Goal: Find specific page/section: Find specific page/section

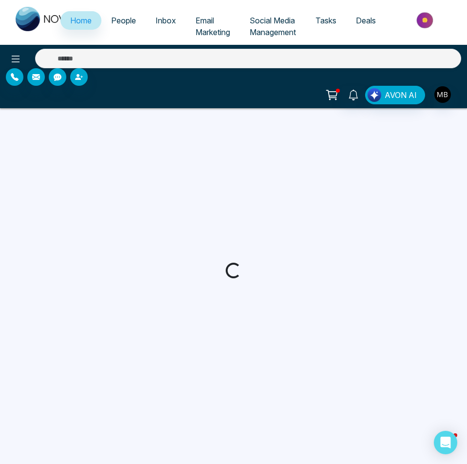
select select "*"
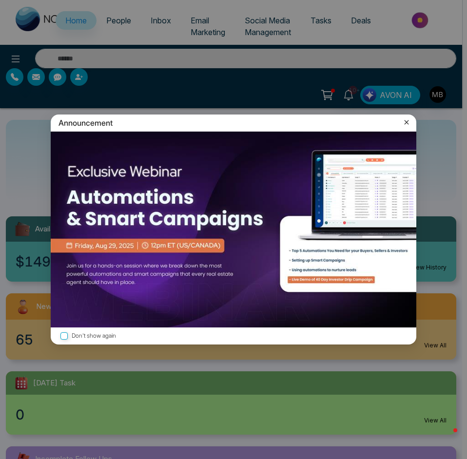
click at [408, 122] on icon at bounding box center [406, 122] width 10 height 10
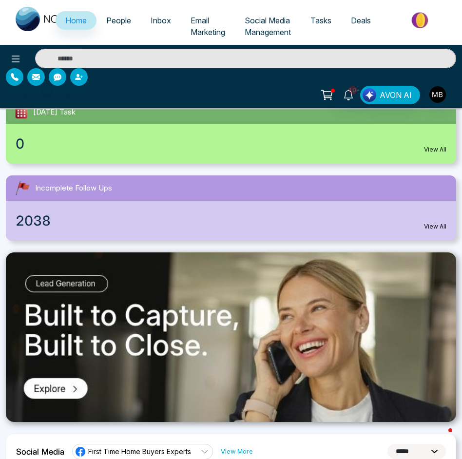
scroll to position [107, 0]
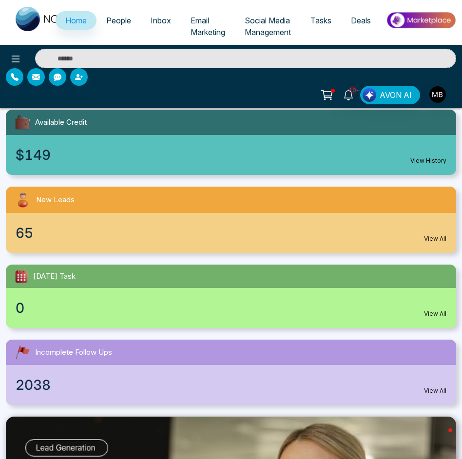
click at [96, 58] on input "text" at bounding box center [245, 58] width 421 height 19
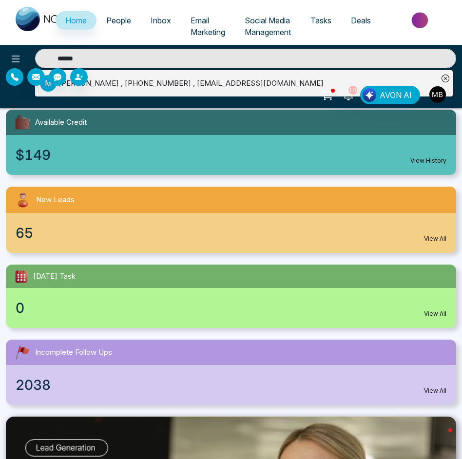
type input "******"
click at [97, 83] on div at bounding box center [231, 77] width 450 height 18
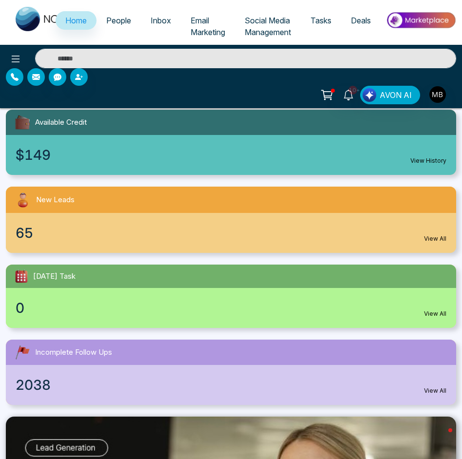
click at [129, 56] on input "text" at bounding box center [245, 58] width 421 height 19
type input "*"
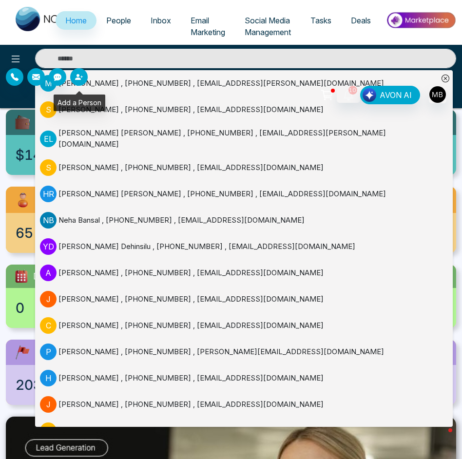
click at [77, 79] on icon "button" at bounding box center [78, 77] width 6 height 6
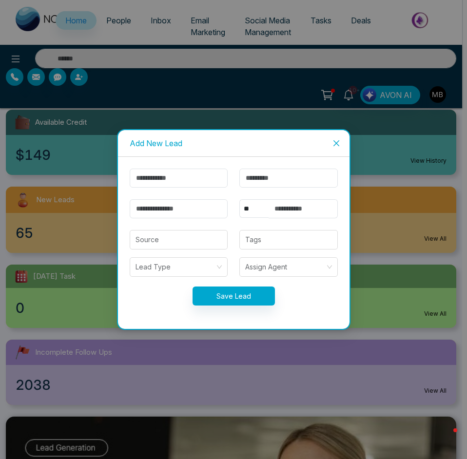
click at [333, 142] on icon "close" at bounding box center [336, 143] width 8 height 8
